Goal: Task Accomplishment & Management: Complete application form

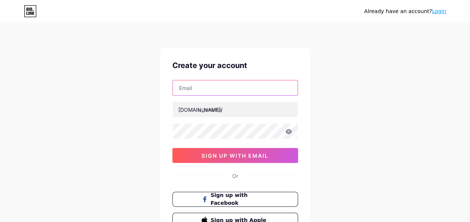
click at [222, 81] on input "text" at bounding box center [235, 87] width 125 height 15
type input "[EMAIL_ADDRESS][DOMAIN_NAME]"
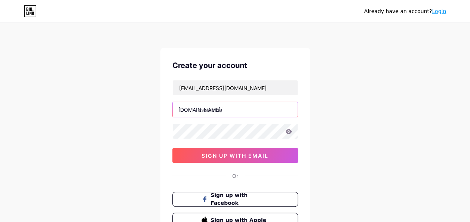
click at [212, 111] on input "text" at bounding box center [235, 109] width 125 height 15
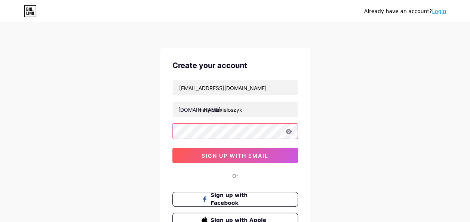
type input "[PERSON_NAME]"
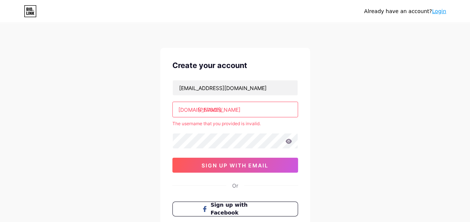
drag, startPoint x: 254, startPoint y: 111, endPoint x: 176, endPoint y: 105, distance: 77.6
click at [176, 105] on input "[PERSON_NAME]" at bounding box center [235, 109] width 125 height 15
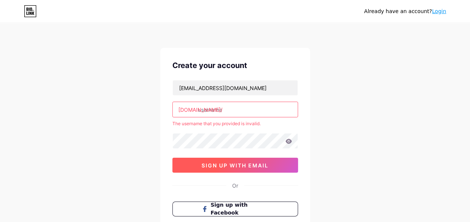
click at [274, 168] on button "sign up with email" at bounding box center [235, 165] width 126 height 15
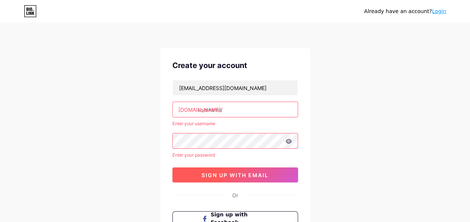
click at [221, 176] on span "sign up with email" at bounding box center [234, 175] width 67 height 6
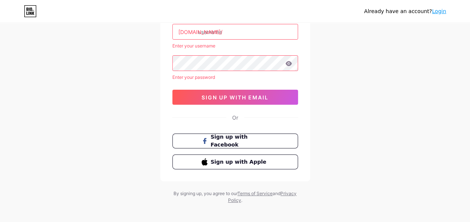
scroll to position [77, 0]
click at [213, 140] on span "Sign up with Facebook" at bounding box center [239, 141] width 59 height 16
